Goal: Check status

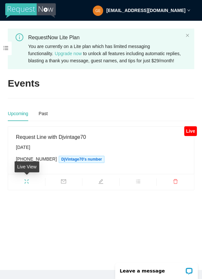
click at [24, 179] on icon "fullscreen" at bounding box center [26, 181] width 5 height 5
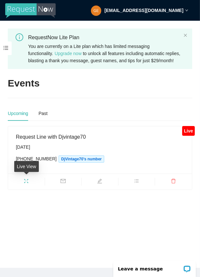
click at [26, 180] on icon "fullscreen" at bounding box center [26, 181] width 5 height 5
